Goal: Complete application form: Complete application form

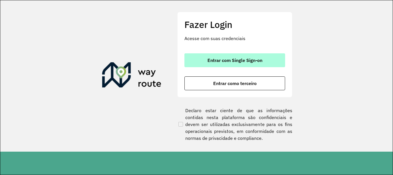
click at [273, 61] on button "Entrar com Single Sign-on" at bounding box center [235, 60] width 101 height 14
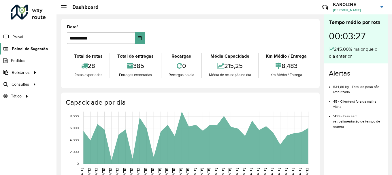
click at [17, 48] on span "Painel de Sugestão" at bounding box center [30, 49] width 36 height 6
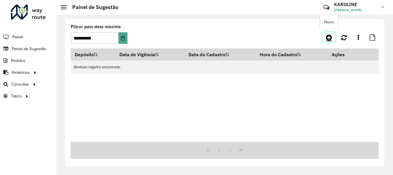
click at [327, 36] on icon at bounding box center [329, 37] width 6 height 7
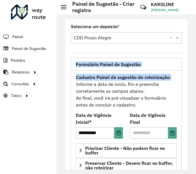
drag, startPoint x: 185, startPoint y: 52, endPoint x: 188, endPoint y: 74, distance: 22.1
click at [188, 74] on div "**********" at bounding box center [126, 94] width 140 height 160
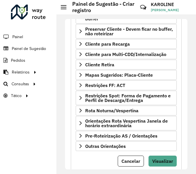
scroll to position [135, 0]
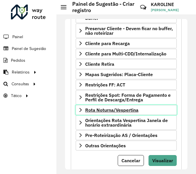
click at [80, 110] on icon at bounding box center [80, 110] width 5 height 5
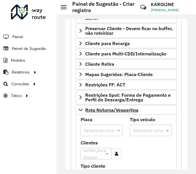
click at [90, 130] on input "text" at bounding box center [96, 131] width 25 height 7
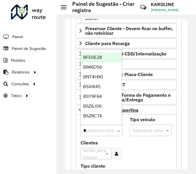
type input "**"
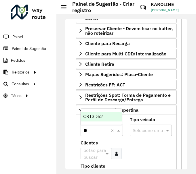
click at [94, 119] on span "CRT3D52" at bounding box center [93, 116] width 20 height 5
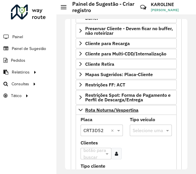
click at [118, 156] on div at bounding box center [116, 154] width 11 height 12
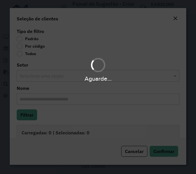
click at [39, 46] on div "Aguarde..." at bounding box center [98, 87] width 196 height 174
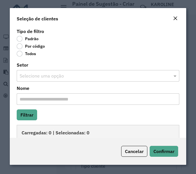
click at [20, 47] on label "Por código" at bounding box center [31, 46] width 28 height 6
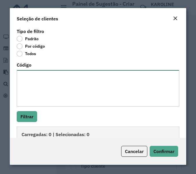
click at [35, 88] on textarea "Código" at bounding box center [98, 88] width 163 height 37
paste textarea "**** ***** ***** **** ***** ***** ***** **** ***** ***** **** ***** ***** ****"
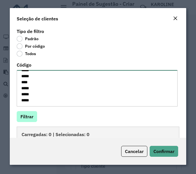
type textarea "**** ***** ***** **** ***** ***** ***** **** ***** ***** **** ***** ***** ****"
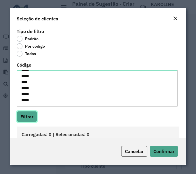
click at [32, 119] on button "Filtrar" at bounding box center [27, 116] width 20 height 11
drag, startPoint x: 184, startPoint y: 77, endPoint x: 185, endPoint y: 82, distance: 5.1
click at [185, 82] on div "Tipo de filtro Padrão Por código Todos Código **** ***** ***** **** ***** *****…" at bounding box center [98, 82] width 177 height 111
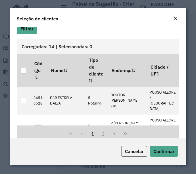
scroll to position [100, 0]
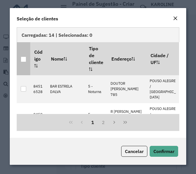
click at [23, 57] on div at bounding box center [23, 59] width 5 height 5
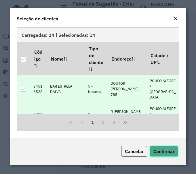
click at [168, 151] on span "Confirmar" at bounding box center [163, 152] width 21 height 6
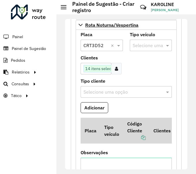
scroll to position [219, 0]
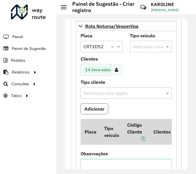
click at [93, 108] on button "Adicionar" at bounding box center [95, 109] width 28 height 11
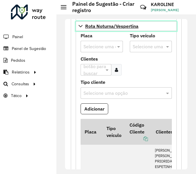
click at [81, 25] on icon at bounding box center [80, 26] width 5 height 5
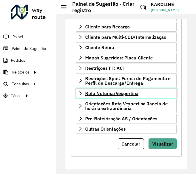
scroll to position [152, 0]
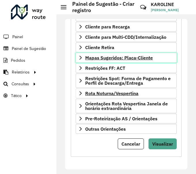
click at [79, 58] on icon at bounding box center [80, 58] width 5 height 5
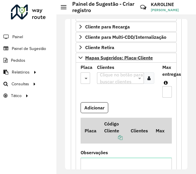
click at [84, 79] on span at bounding box center [87, 78] width 7 height 7
click at [83, 95] on div "BWQ0295" at bounding box center [85, 95] width 9 height 10
click at [149, 79] on icon at bounding box center [148, 78] width 3 height 5
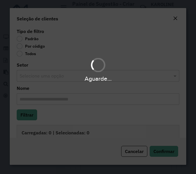
click at [37, 47] on div "Aguarde..." at bounding box center [98, 87] width 196 height 174
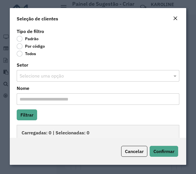
click at [34, 46] on label "Por código" at bounding box center [31, 46] width 28 height 6
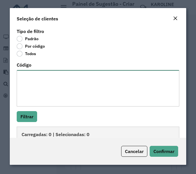
click at [26, 101] on textarea "Código" at bounding box center [98, 88] width 163 height 37
paste textarea "***** **** **** **** ***** **** ***** **** ***** **** ***** **** **** ***** ***…"
type textarea "***** **** **** **** ***** **** ***** **** ***** **** ***** **** **** ***** ***…"
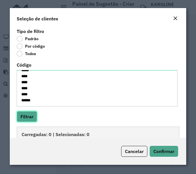
click at [29, 118] on button "Filtrar" at bounding box center [27, 116] width 20 height 11
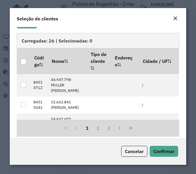
scroll to position [100, 0]
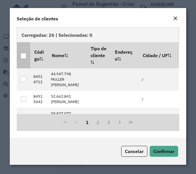
click at [23, 53] on div at bounding box center [23, 55] width 5 height 5
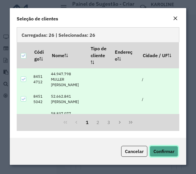
click at [170, 151] on span "Confirmar" at bounding box center [163, 152] width 21 height 6
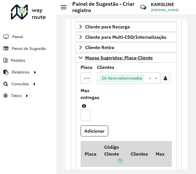
click at [86, 115] on input "*" at bounding box center [86, 116] width 10 height 12
click at [83, 117] on input "***" at bounding box center [85, 116] width 9 height 12
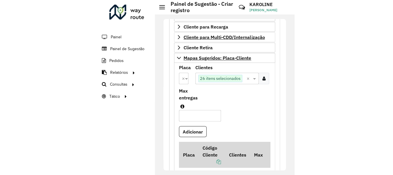
scroll to position [0, 0]
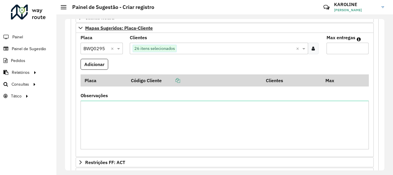
type input "*"
type input "**"
click at [98, 64] on button "Adicionar" at bounding box center [95, 64] width 28 height 11
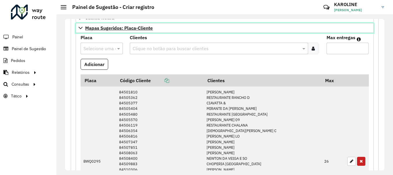
click at [79, 28] on icon at bounding box center [81, 28] width 4 height 2
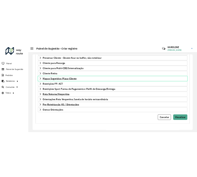
scroll to position [112, 0]
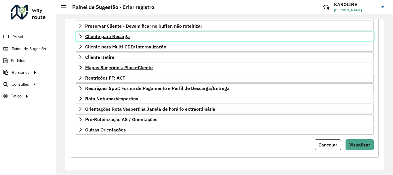
click at [81, 37] on icon at bounding box center [80, 36] width 5 height 5
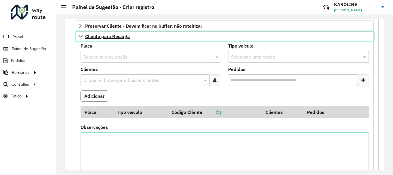
click at [81, 37] on icon at bounding box center [80, 36] width 5 height 5
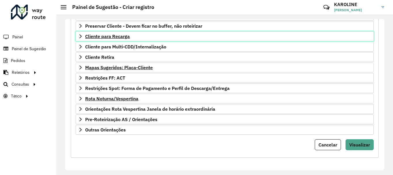
click at [79, 36] on icon at bounding box center [80, 36] width 5 height 5
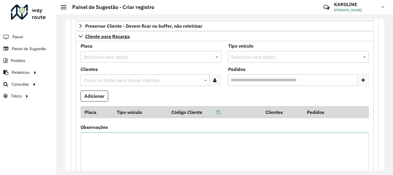
click at [98, 57] on input "text" at bounding box center [146, 57] width 124 height 7
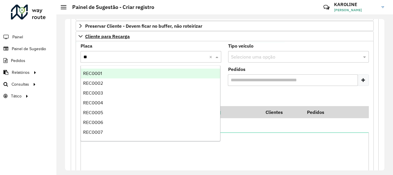
type input "***"
click at [100, 73] on span "REC0001" at bounding box center [92, 73] width 19 height 5
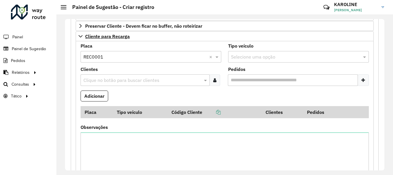
click at [109, 84] on div "Clique no botão para buscar clientes" at bounding box center [145, 80] width 129 height 12
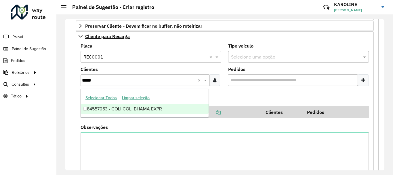
type input "*****"
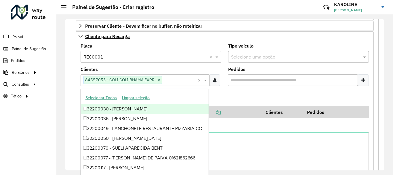
click at [258, 92] on formly-field "Adicionar" at bounding box center [224, 98] width 295 height 16
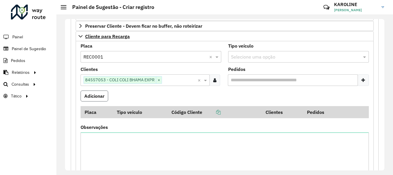
click at [100, 95] on button "Adicionar" at bounding box center [95, 95] width 28 height 11
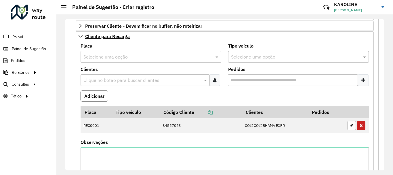
click at [108, 56] on input "text" at bounding box center [146, 57] width 124 height 7
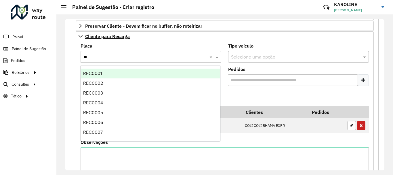
type input "***"
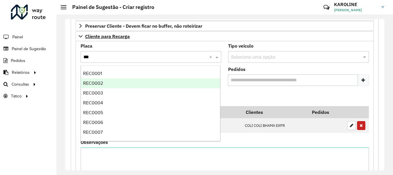
click at [106, 84] on div "REC0002" at bounding box center [150, 83] width 139 height 10
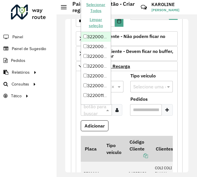
click at [96, 109] on input "text" at bounding box center [93, 110] width 22 height 7
click at [94, 111] on input "text" at bounding box center [93, 110] width 22 height 7
type input "*"
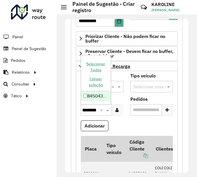
scroll to position [0, 5]
type input "********"
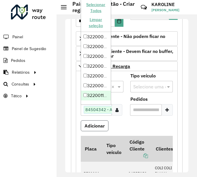
click at [96, 124] on button "Adicionar" at bounding box center [95, 125] width 28 height 11
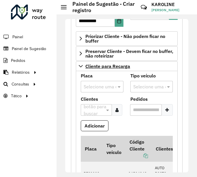
click at [97, 86] on input "text" at bounding box center [96, 87] width 25 height 7
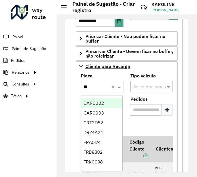
type input "***"
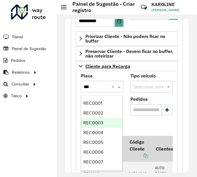
click at [102, 121] on span "REC0003" at bounding box center [93, 122] width 20 height 5
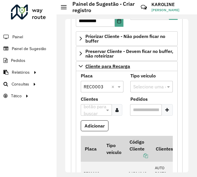
click at [117, 111] on icon at bounding box center [116, 110] width 3 height 5
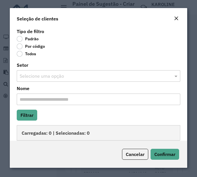
click at [31, 47] on label "Por código" at bounding box center [31, 46] width 28 height 6
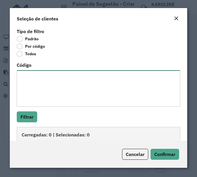
click at [37, 78] on textarea "Código" at bounding box center [98, 88] width 163 height 37
type textarea "***** ***** ****"
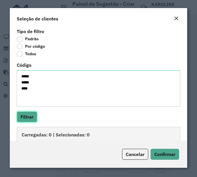
click at [28, 113] on button "Filtrar" at bounding box center [27, 116] width 20 height 11
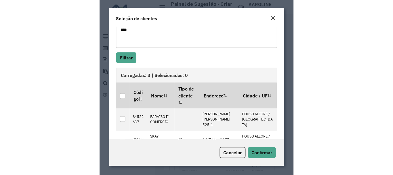
scroll to position [60, 0]
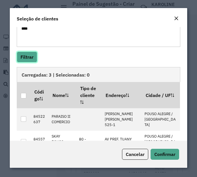
click at [29, 56] on button "Filtrar" at bounding box center [27, 57] width 20 height 11
click at [25, 93] on div at bounding box center [23, 95] width 5 height 5
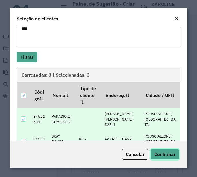
click at [161, 151] on button "Confirmar" at bounding box center [164, 154] width 29 height 11
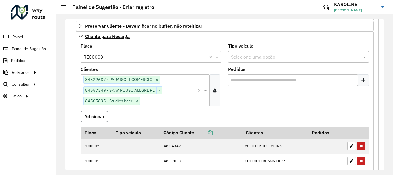
click at [96, 118] on button "Adicionar" at bounding box center [95, 116] width 28 height 11
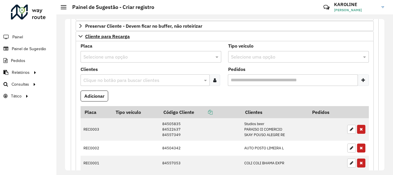
drag, startPoint x: 385, startPoint y: 98, endPoint x: 382, endPoint y: 149, distance: 50.7
click at [382, 149] on div "**********" at bounding box center [224, 94] width 337 height 160
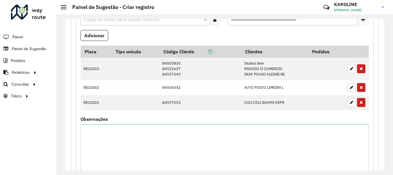
scroll to position [174, 0]
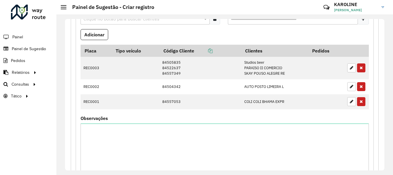
click at [162, 115] on formly-field "Placa Tipo veículo Código Cliente Clientes Pedidos REC0003 84505835 84522637 84…" at bounding box center [224, 81] width 295 height 72
drag, startPoint x: 383, startPoint y: 113, endPoint x: 384, endPoint y: 120, distance: 7.3
click at [384, 120] on div "**********" at bounding box center [225, 94] width 320 height 151
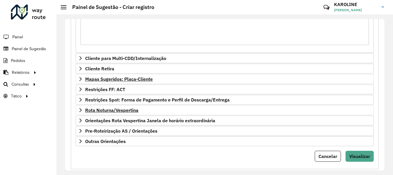
scroll to position [302, 0]
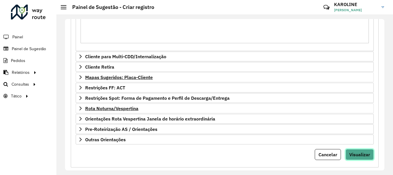
click at [362, 157] on span "Visualizar" at bounding box center [360, 154] width 21 height 6
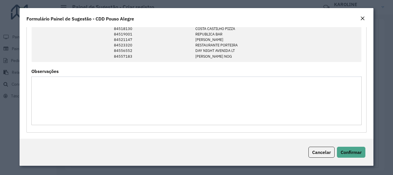
scroll to position [486, 0]
click at [360, 149] on button "Confirmar" at bounding box center [351, 152] width 29 height 11
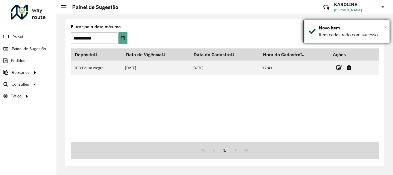
click at [386, 28] on span "×" at bounding box center [385, 27] width 3 height 6
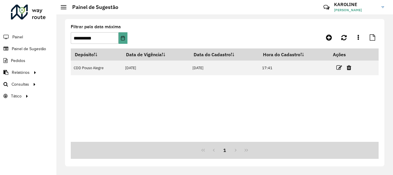
click at [386, 28] on span "×" at bounding box center [385, 27] width 3 height 6
